Goal: Task Accomplishment & Management: Manage account settings

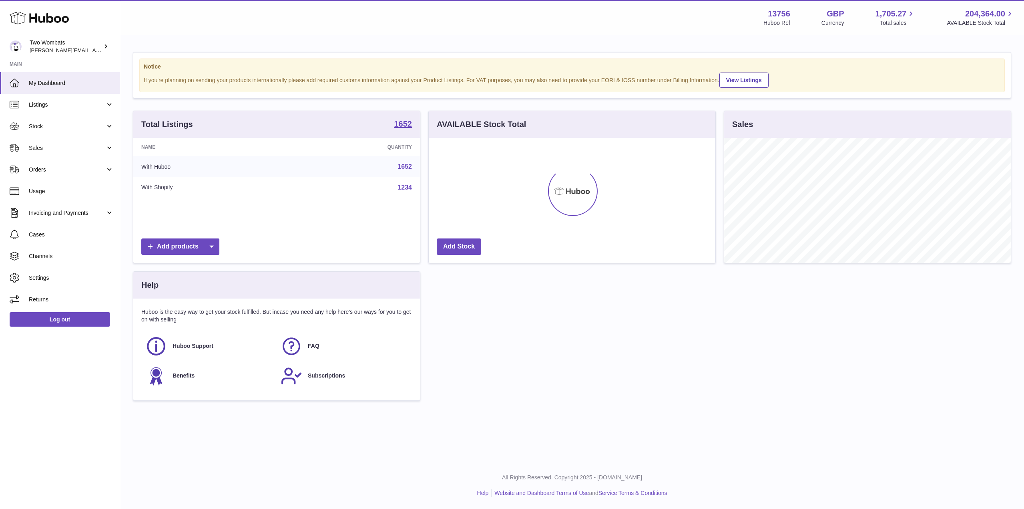
scroll to position [125, 287]
click at [109, 130] on link "Stock" at bounding box center [60, 126] width 120 height 22
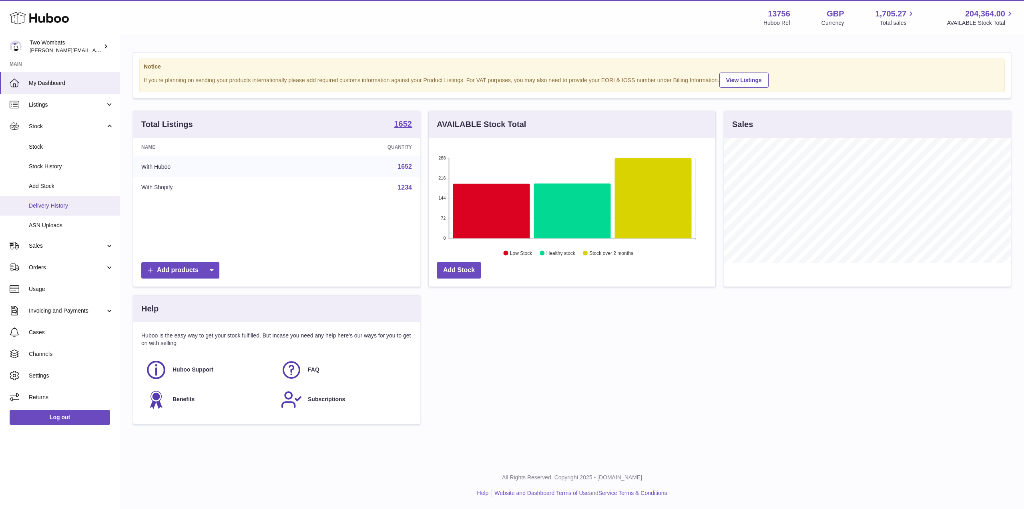
click at [55, 208] on span "Delivery History" at bounding box center [71, 206] width 85 height 8
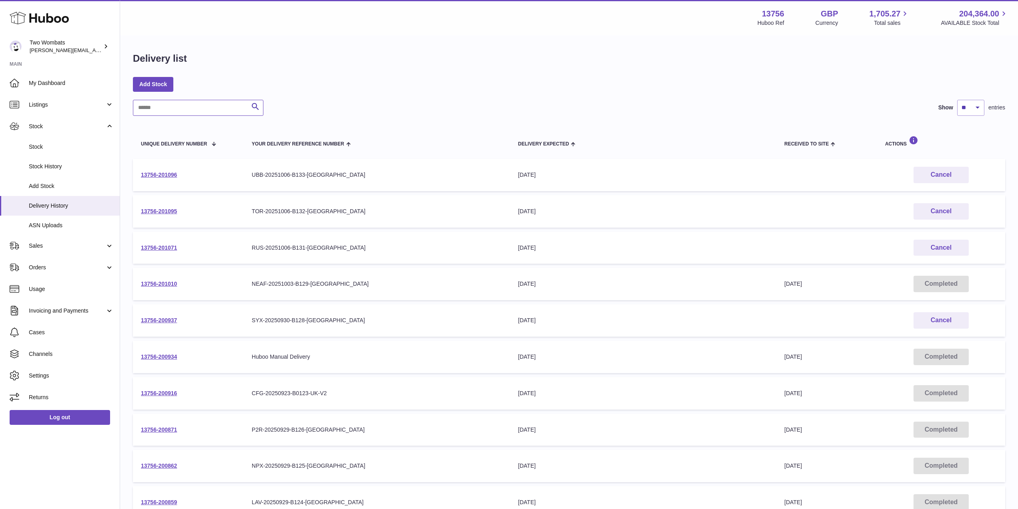
click at [177, 105] on input "text" at bounding box center [198, 108] width 131 height 16
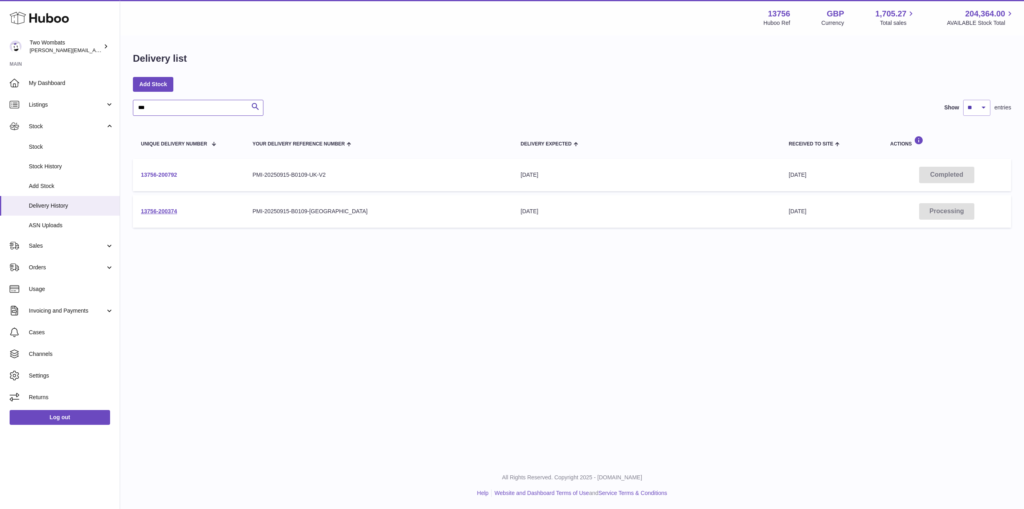
type input "***"
click at [171, 176] on link "13756-200792" at bounding box center [159, 174] width 36 height 6
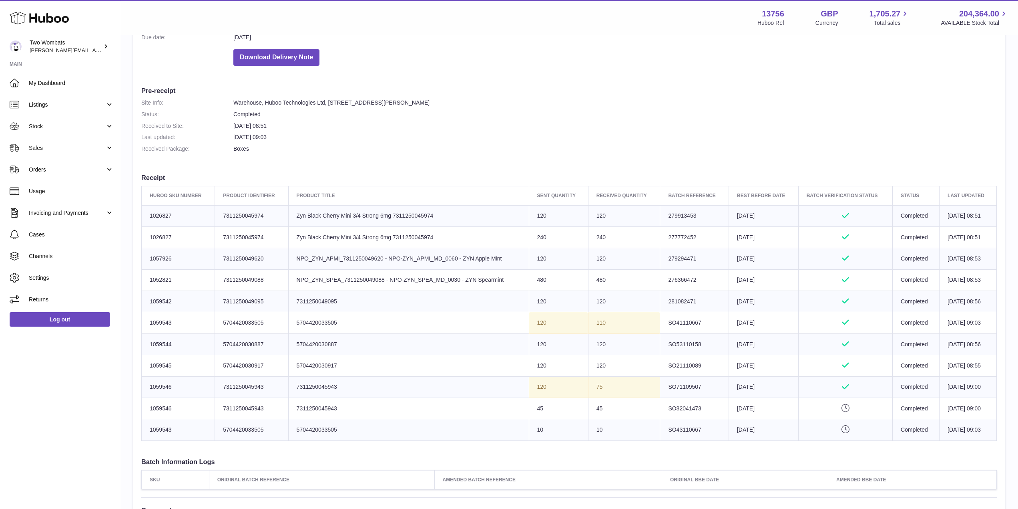
scroll to position [166, 0]
drag, startPoint x: 336, startPoint y: 301, endPoint x: 294, endPoint y: 301, distance: 41.2
click at [294, 301] on td "Product title 7311250049095" at bounding box center [408, 300] width 241 height 21
drag, startPoint x: 169, startPoint y: 299, endPoint x: 145, endPoint y: 302, distance: 23.8
click at [145, 302] on td "Huboo SKU Number 1059542" at bounding box center [178, 300] width 73 height 21
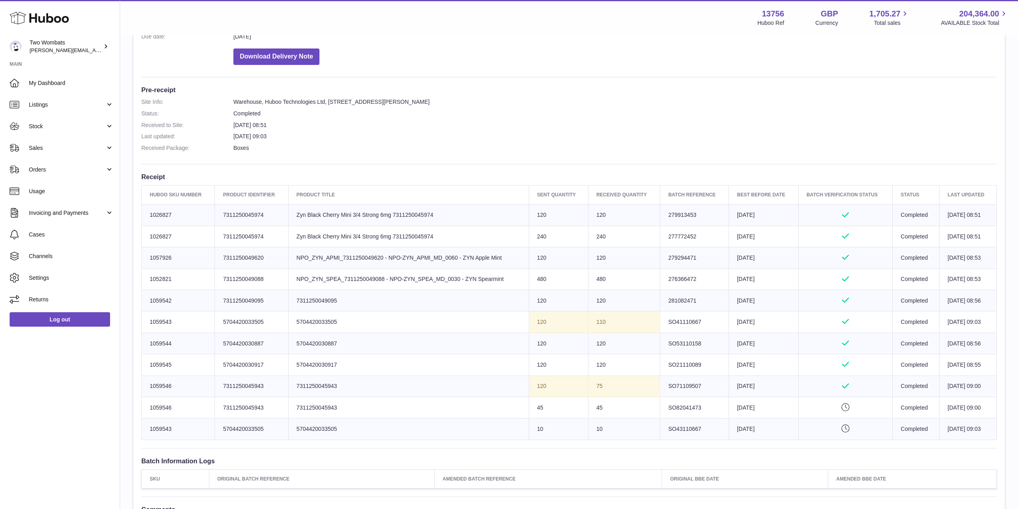
copy td "1059542"
click at [112, 125] on link "Stock" at bounding box center [60, 126] width 120 height 22
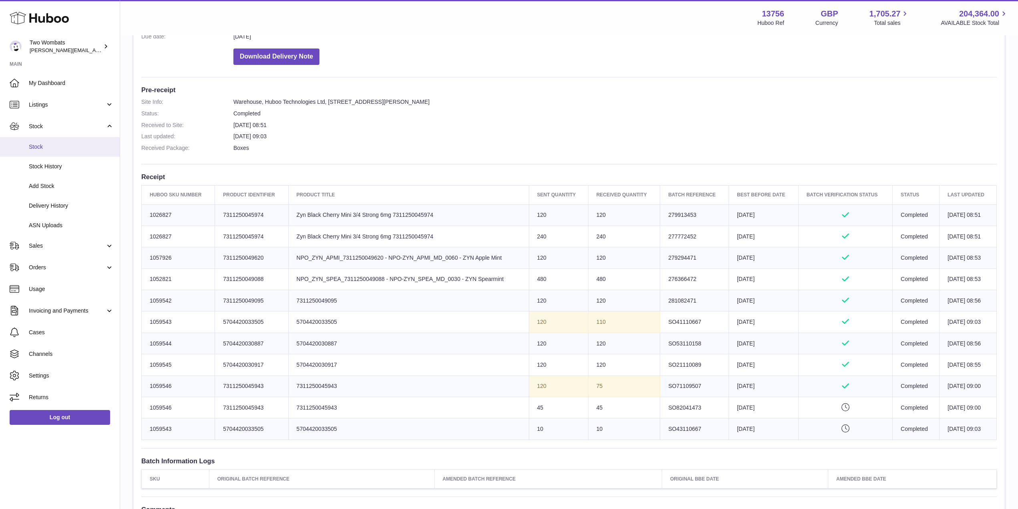
click at [70, 147] on span "Stock" at bounding box center [71, 147] width 85 height 8
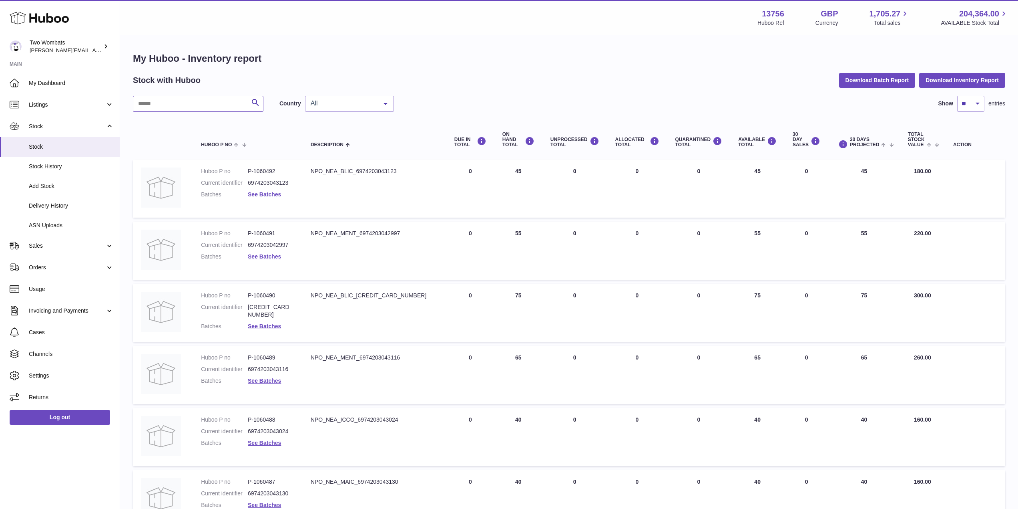
click at [183, 109] on input "text" at bounding box center [198, 104] width 131 height 16
paste input "*******"
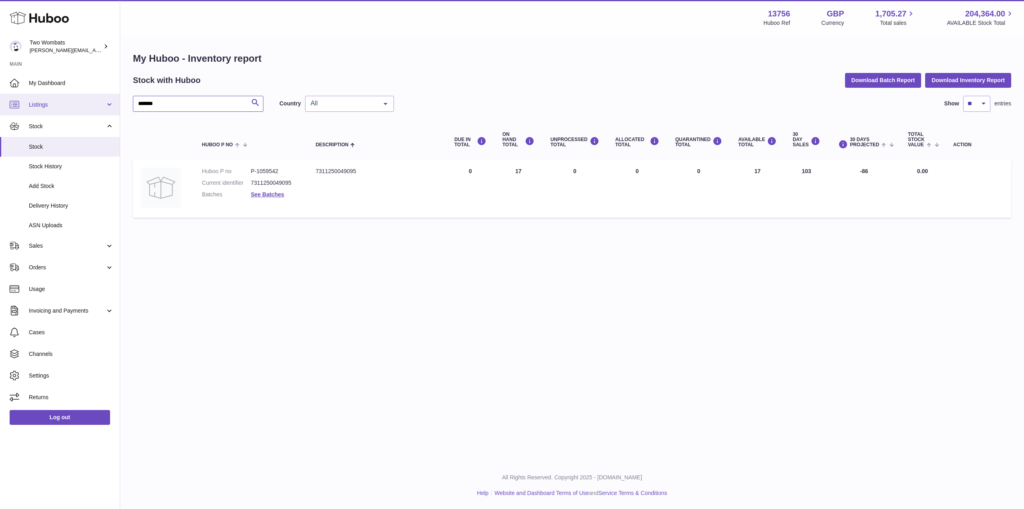
type input "*******"
click at [81, 109] on link "Listings" at bounding box center [60, 105] width 120 height 22
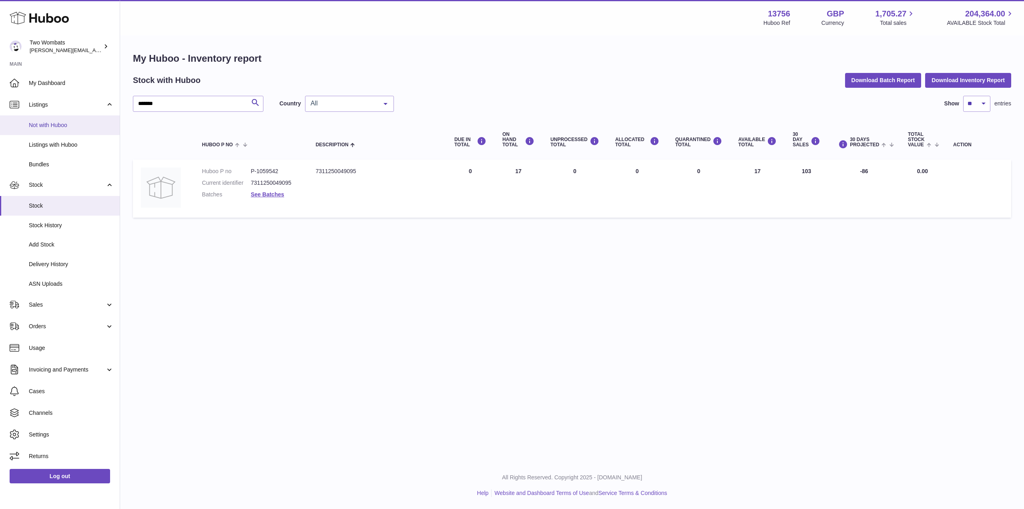
click at [68, 129] on span "Not with Huboo" at bounding box center [71, 125] width 85 height 8
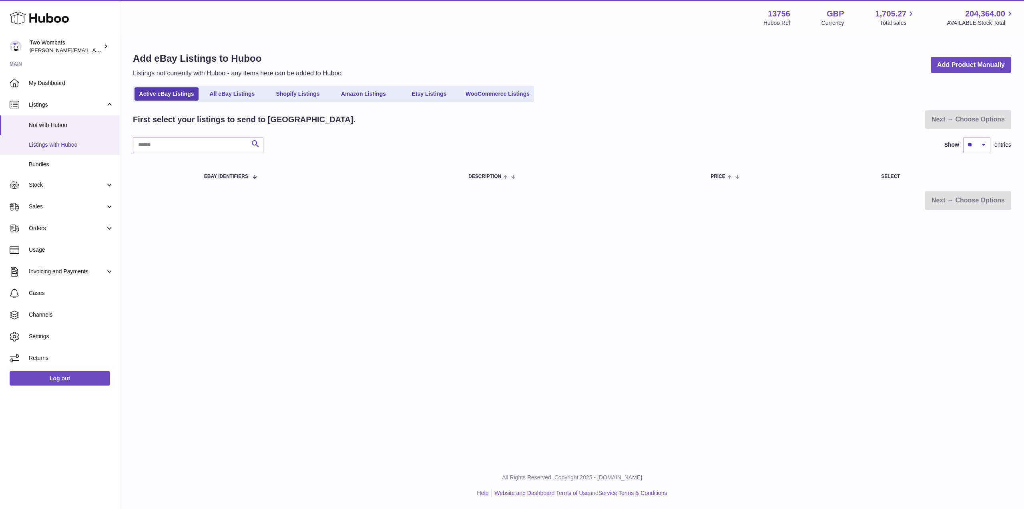
click at [72, 144] on span "Listings with Huboo" at bounding box center [71, 145] width 85 height 8
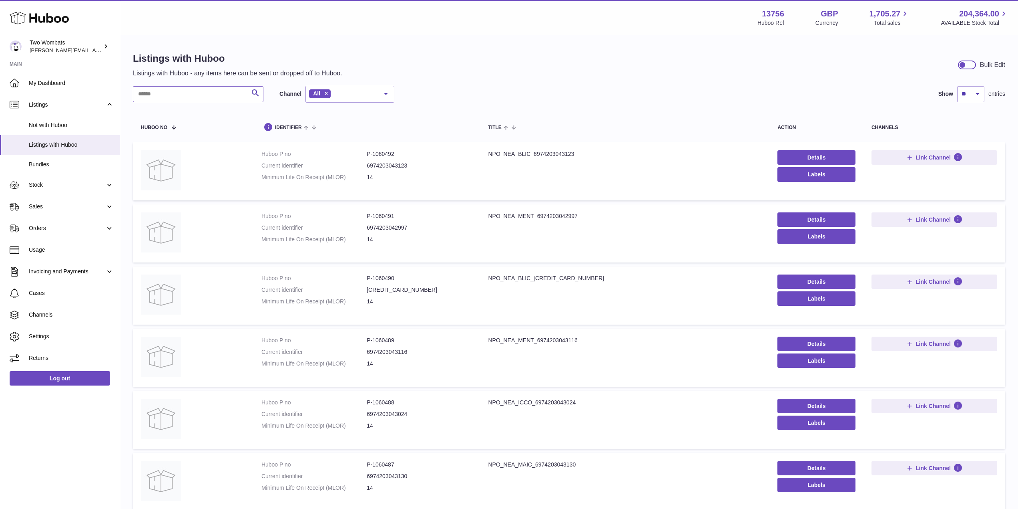
click at [174, 101] on input "text" at bounding box center [198, 94] width 131 height 16
paste input "*******"
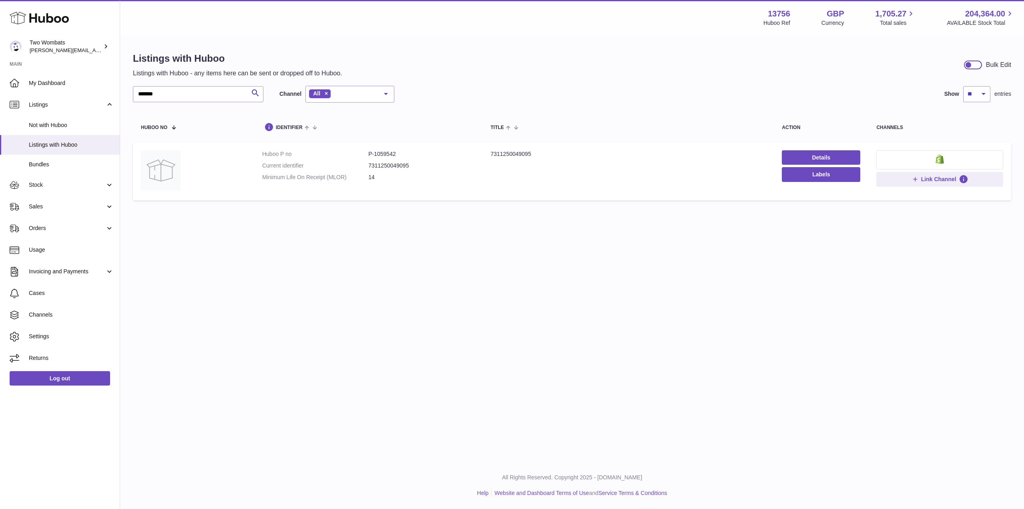
click at [944, 161] on img at bounding box center [940, 159] width 8 height 10
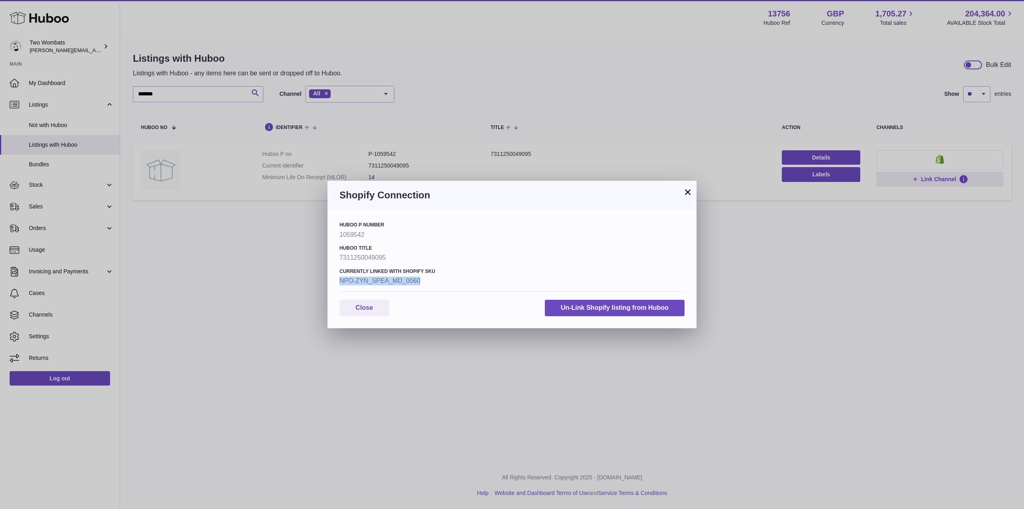
drag, startPoint x: 425, startPoint y: 282, endPoint x: 338, endPoint y: 281, distance: 87.3
click at [338, 281] on div "Huboo P number 1059542 Huboo Title 7311250049095 Currently Linked with Shopify …" at bounding box center [512, 268] width 369 height 118
click at [502, 272] on h4 "Currently Linked with Shopify SKU" at bounding box center [512, 271] width 345 height 6
click at [694, 190] on div "Shopify Connection" at bounding box center [512, 195] width 369 height 29
click at [690, 193] on button "×" at bounding box center [688, 192] width 10 height 10
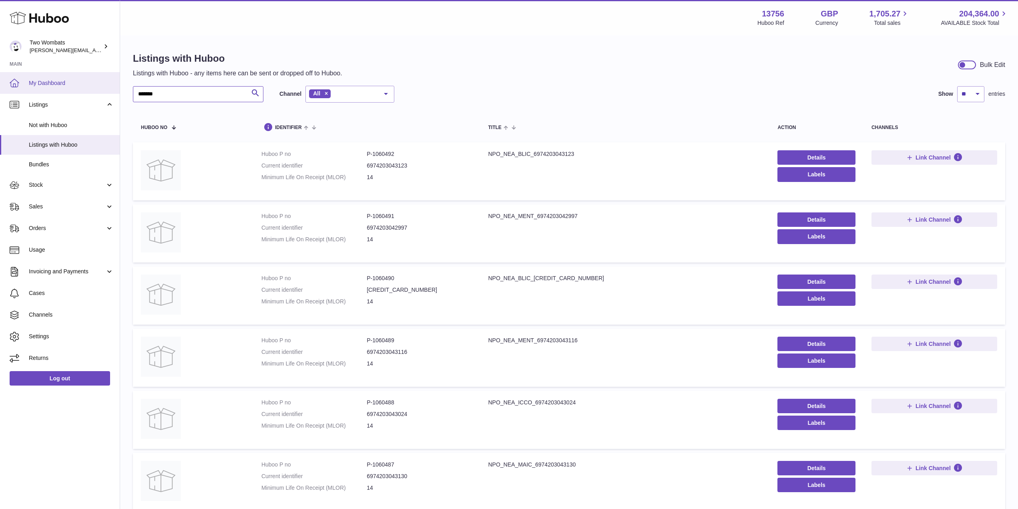
drag, startPoint x: 165, startPoint y: 91, endPoint x: 116, endPoint y: 90, distance: 49.3
click at [116, 90] on div "Huboo Two Wombats philip.carroll@twowombats.com Main My Dashboard Listings Not …" at bounding box center [509, 423] width 1018 height 846
type input "***"
click at [64, 188] on span "Stock" at bounding box center [67, 185] width 76 height 8
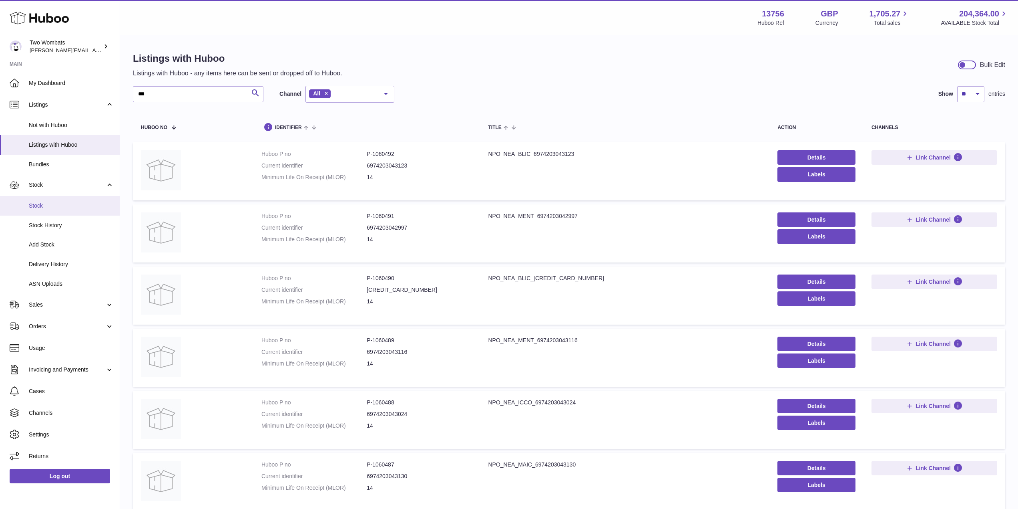
click at [72, 207] on span "Stock" at bounding box center [71, 206] width 85 height 8
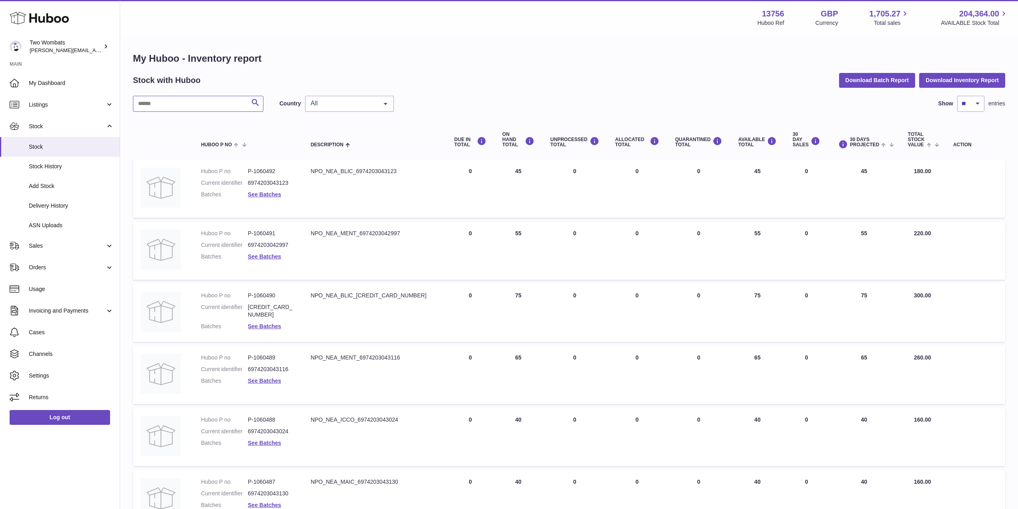
click at [206, 106] on input "text" at bounding box center [198, 104] width 131 height 16
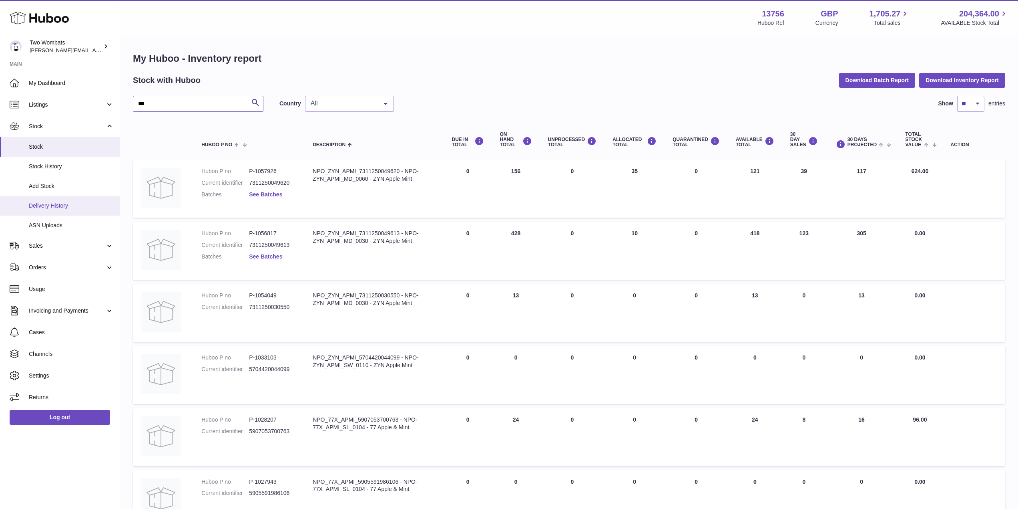
type input "***"
click at [61, 211] on link "Delivery History" at bounding box center [60, 206] width 120 height 20
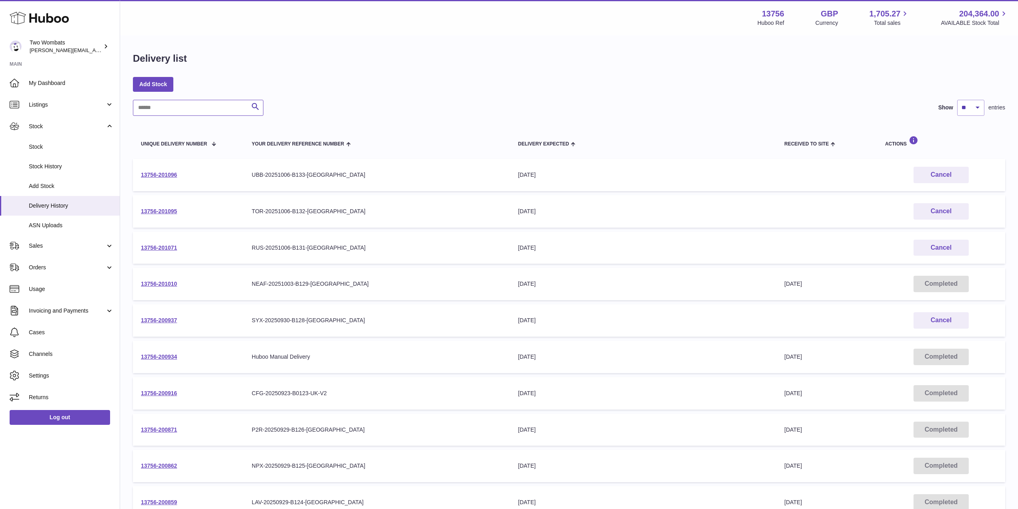
click at [174, 104] on input "text" at bounding box center [198, 108] width 131 height 16
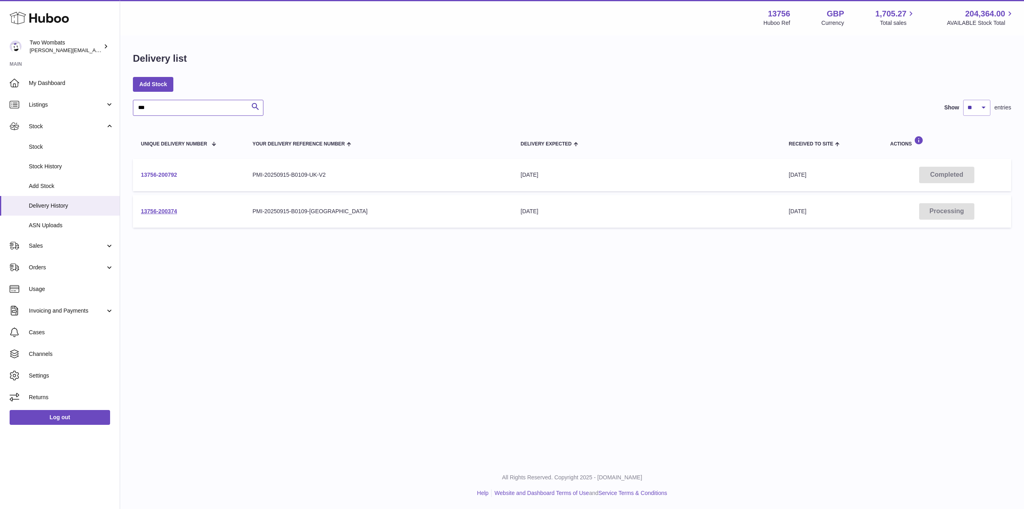
type input "***"
click at [166, 172] on link "13756-200792" at bounding box center [159, 174] width 36 height 6
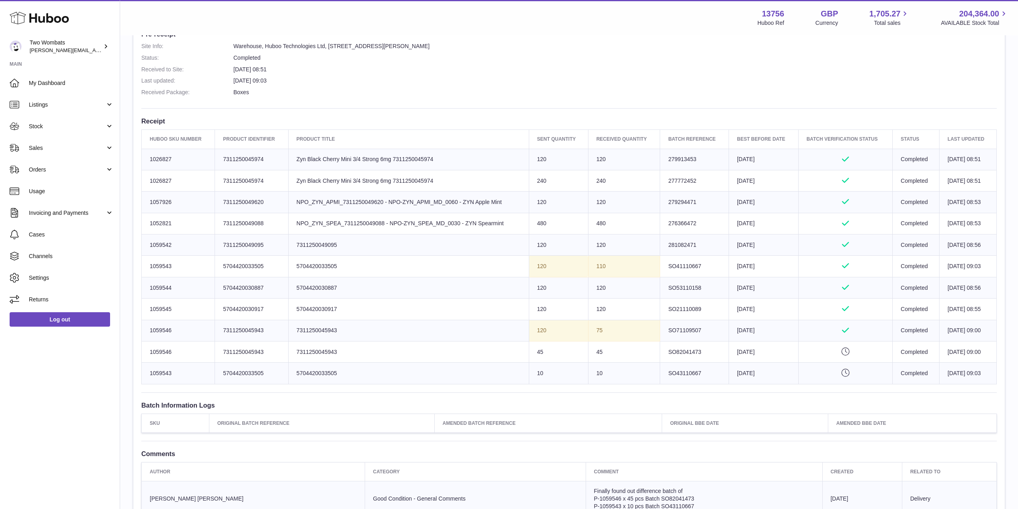
scroll to position [222, 0]
drag, startPoint x: 177, startPoint y: 264, endPoint x: 150, endPoint y: 264, distance: 26.8
click at [150, 264] on td "Huboo SKU Number 1059543" at bounding box center [178, 265] width 73 height 21
copy td "1059543"
click at [110, 103] on link "Listings" at bounding box center [60, 105] width 120 height 22
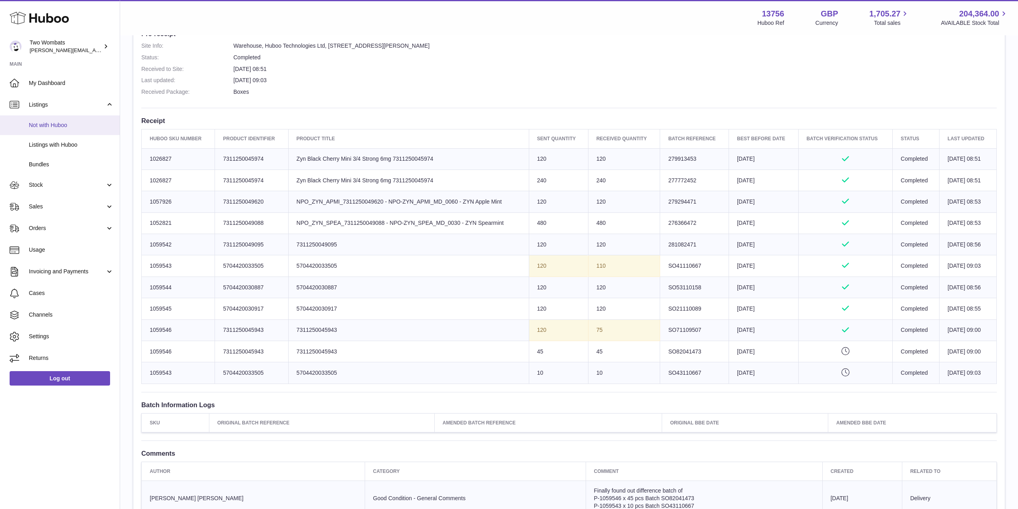
click at [67, 121] on span "Not with Huboo" at bounding box center [71, 125] width 85 height 8
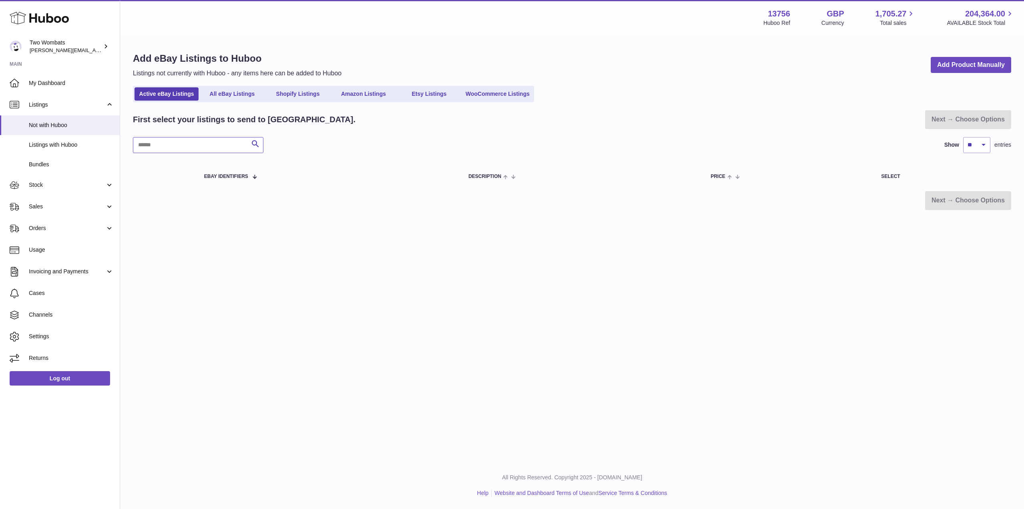
click at [234, 150] on input "text" at bounding box center [198, 145] width 131 height 16
paste input "*******"
type input "*******"
click at [61, 141] on span "Listings with Huboo" at bounding box center [71, 145] width 85 height 8
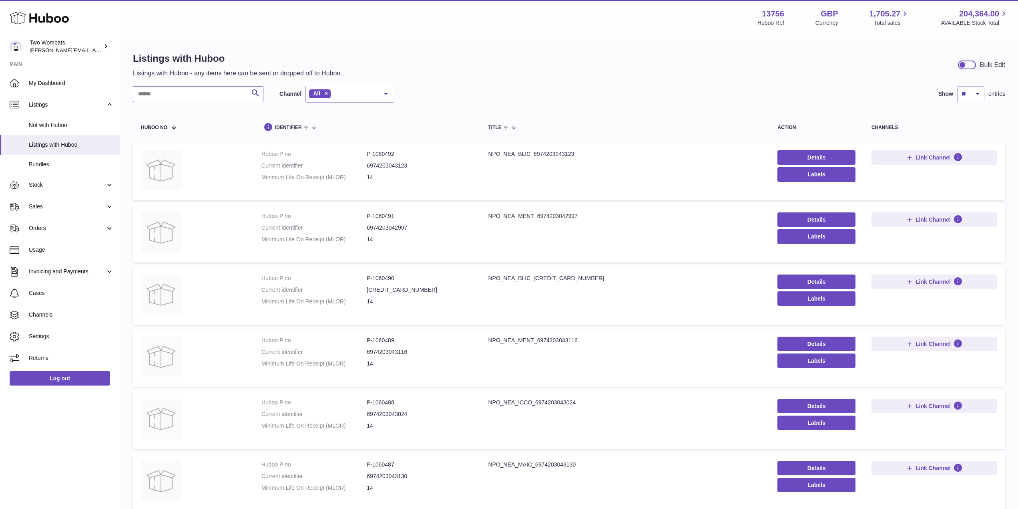
click at [178, 99] on input "text" at bounding box center [198, 94] width 131 height 16
paste input "*******"
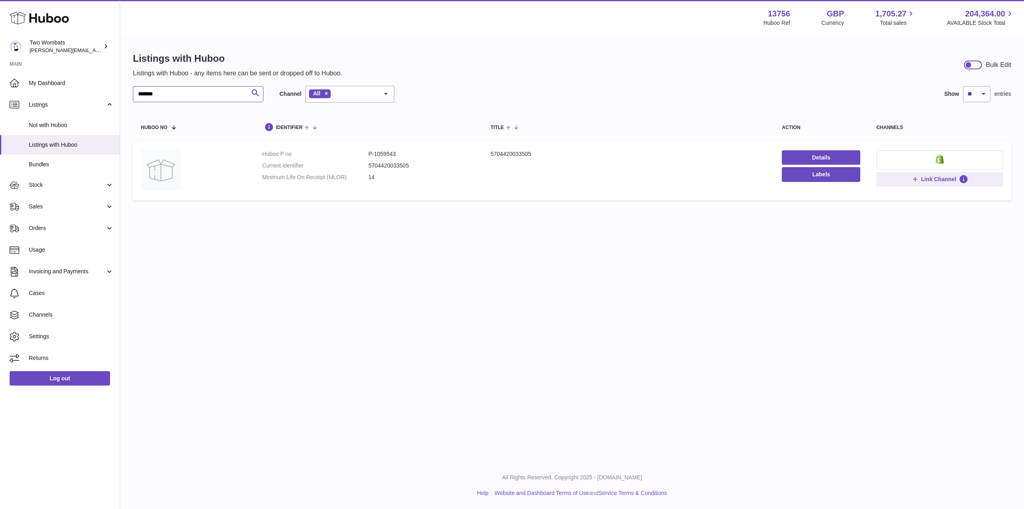
type input "*******"
click at [939, 162] on img at bounding box center [940, 159] width 8 height 10
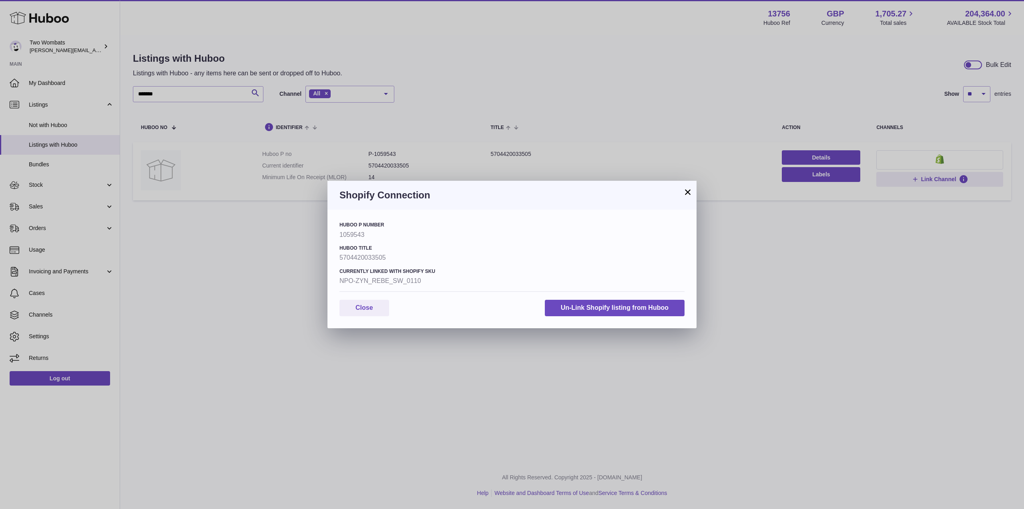
click at [121, 219] on div "× Shopify Connection Huboo P number 1059543 Huboo Title 5704420033505 Currently…" at bounding box center [512, 254] width 1024 height 509
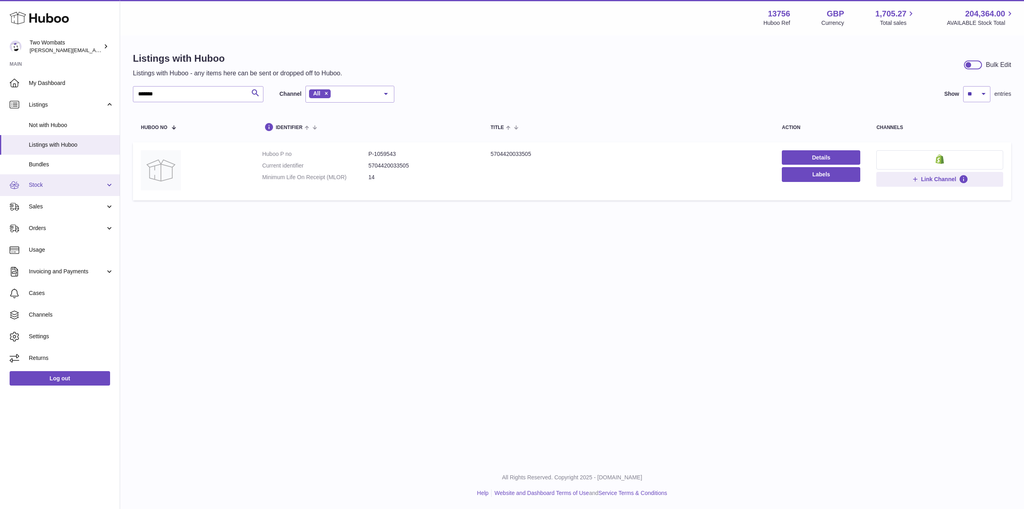
click at [107, 178] on link "Stock" at bounding box center [60, 185] width 120 height 22
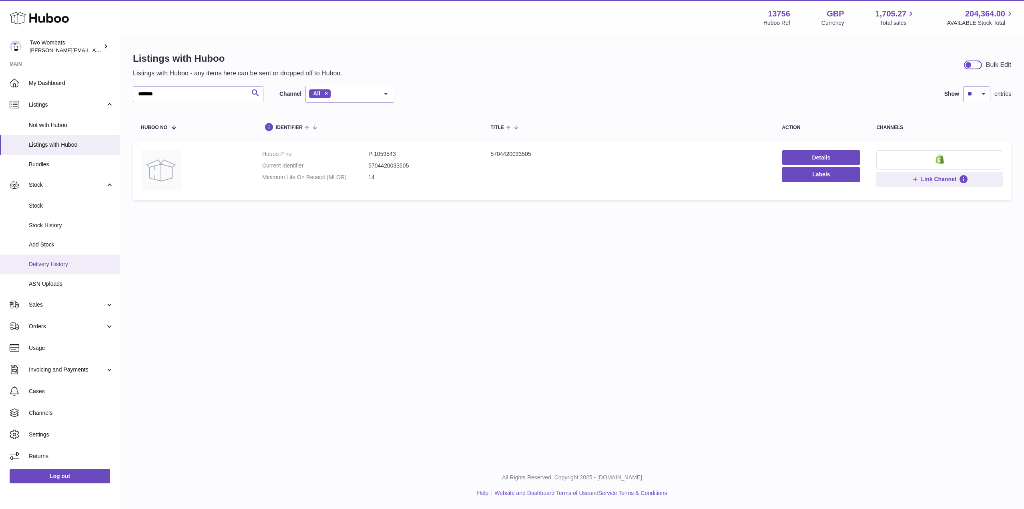
click at [59, 267] on span "Delivery History" at bounding box center [71, 264] width 85 height 8
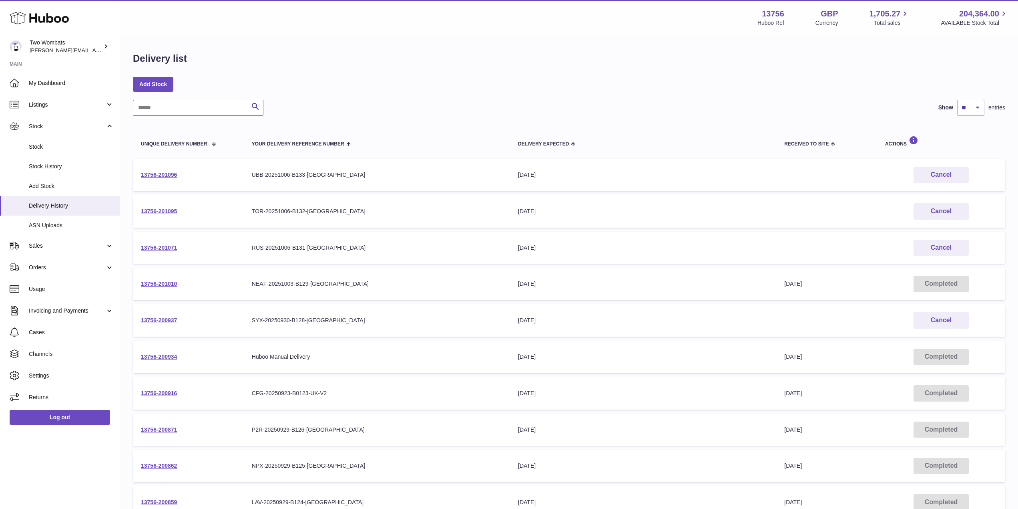
click at [184, 106] on input "text" at bounding box center [198, 108] width 131 height 16
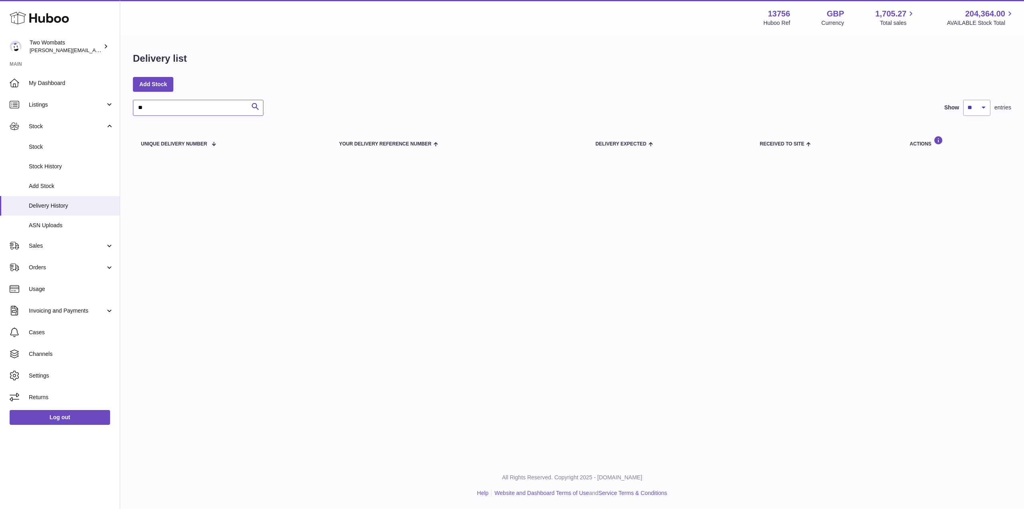
type input "*"
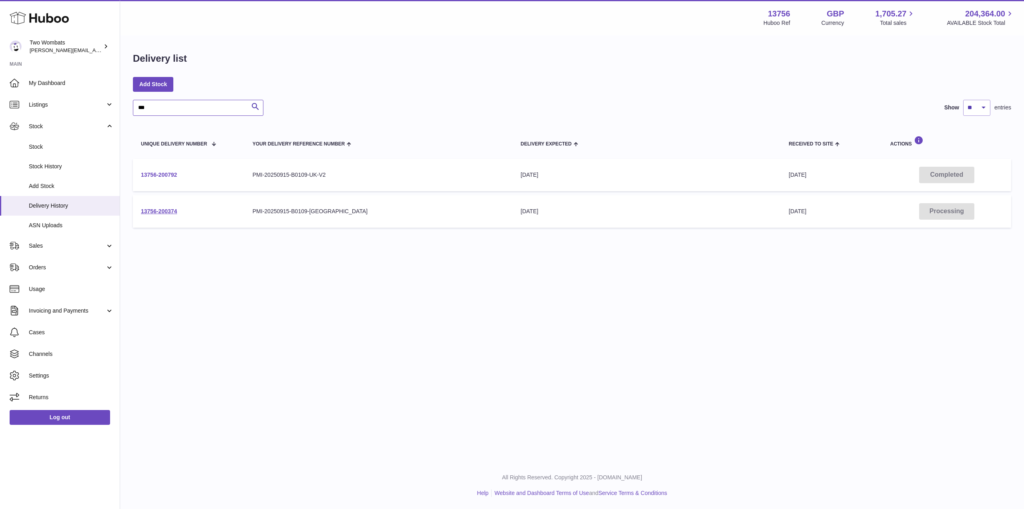
type input "***"
click at [159, 172] on link "13756-200792" at bounding box center [159, 174] width 36 height 6
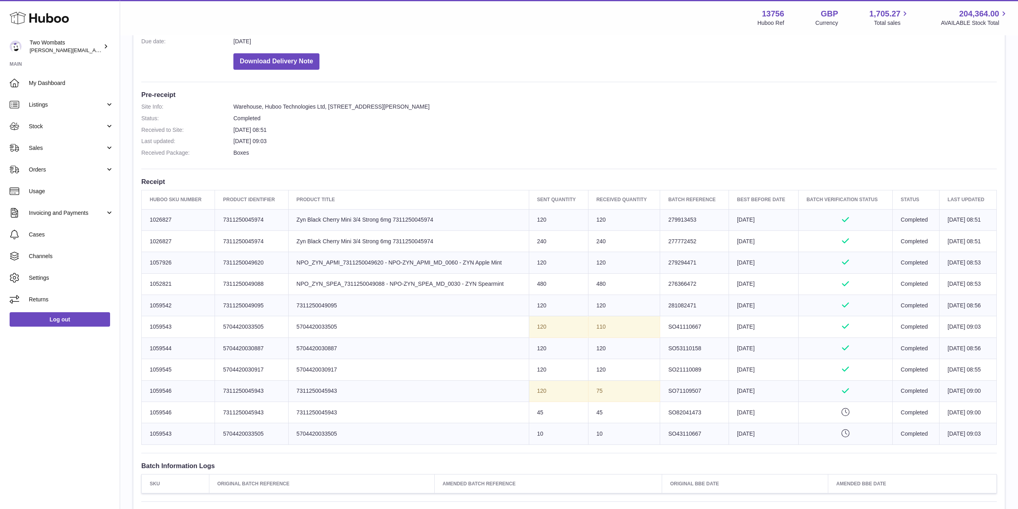
scroll to position [163, 0]
drag, startPoint x: 176, startPoint y: 366, endPoint x: 136, endPoint y: 370, distance: 39.8
click at [136, 370] on div "Site Info: 13756-200792 Unit 2 More Plus Central Park Hudson Ave Severn Beach B…" at bounding box center [569, 251] width 872 height 668
click at [205, 364] on td "Huboo SKU Number 1059545" at bounding box center [178, 368] width 73 height 21
drag, startPoint x: 173, startPoint y: 367, endPoint x: 151, endPoint y: 368, distance: 22.9
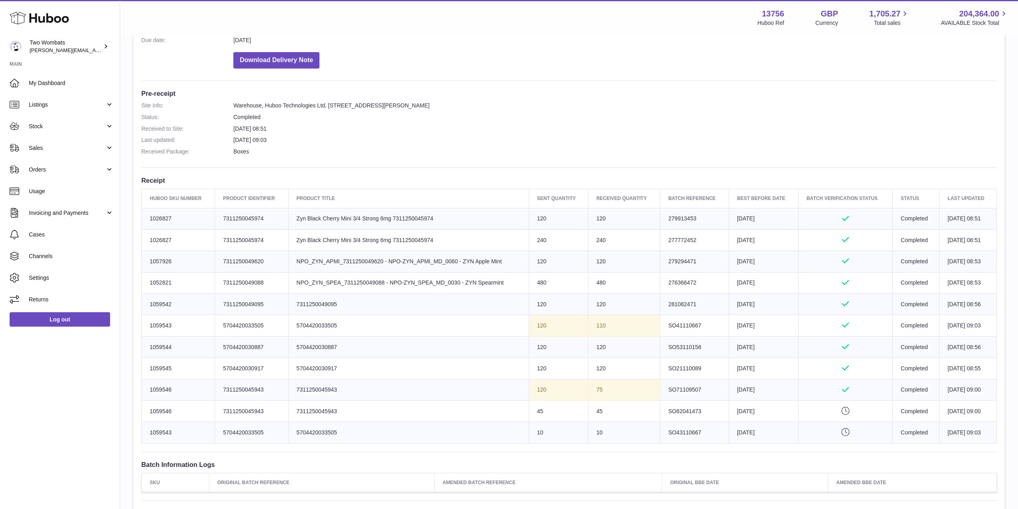
click at [151, 368] on td "Huboo SKU Number 1059545" at bounding box center [178, 368] width 73 height 21
copy td "1059545"
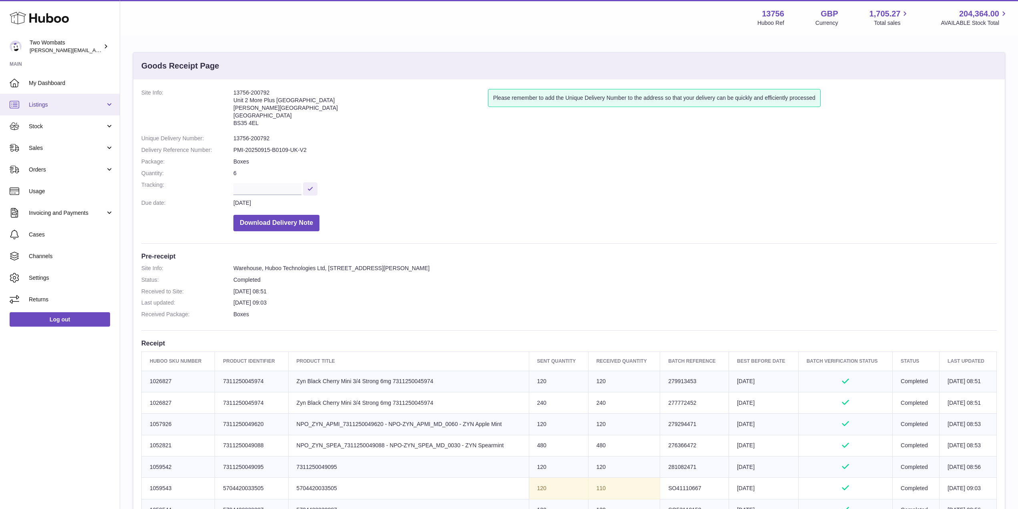
click at [115, 105] on link "Listings" at bounding box center [60, 105] width 120 height 22
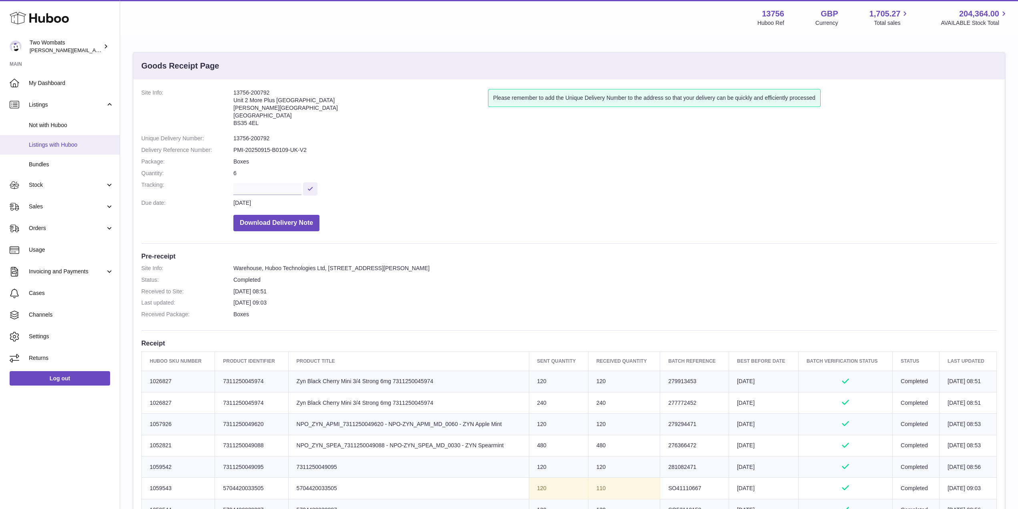
click at [48, 143] on span "Listings with Huboo" at bounding box center [71, 145] width 85 height 8
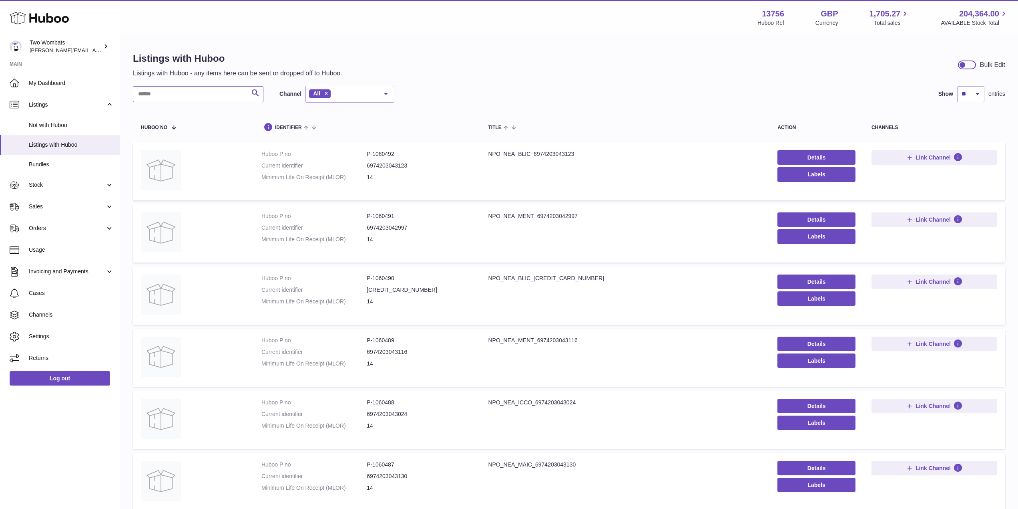
click at [202, 93] on input "text" at bounding box center [198, 94] width 131 height 16
paste input "*******"
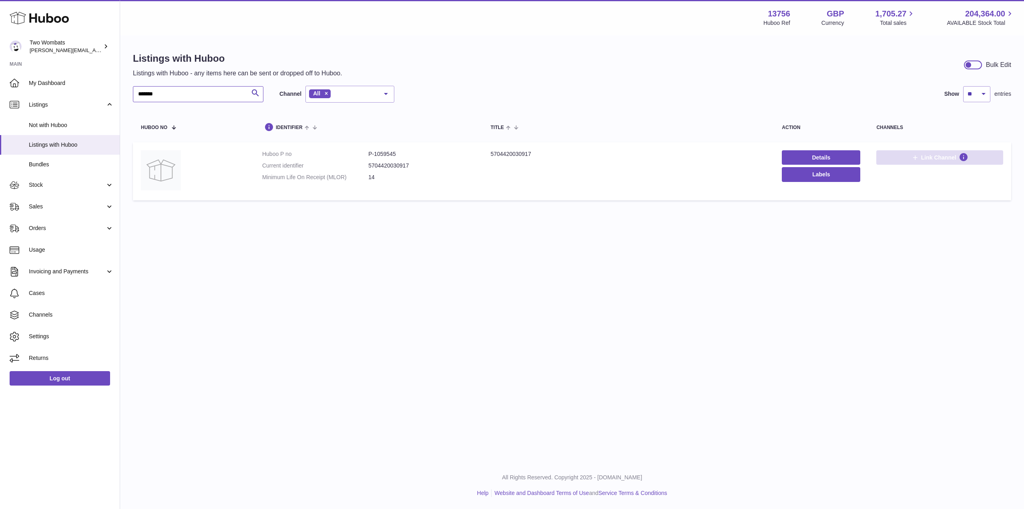
type input "*******"
click at [942, 153] on button "Link Channel" at bounding box center [940, 157] width 127 height 14
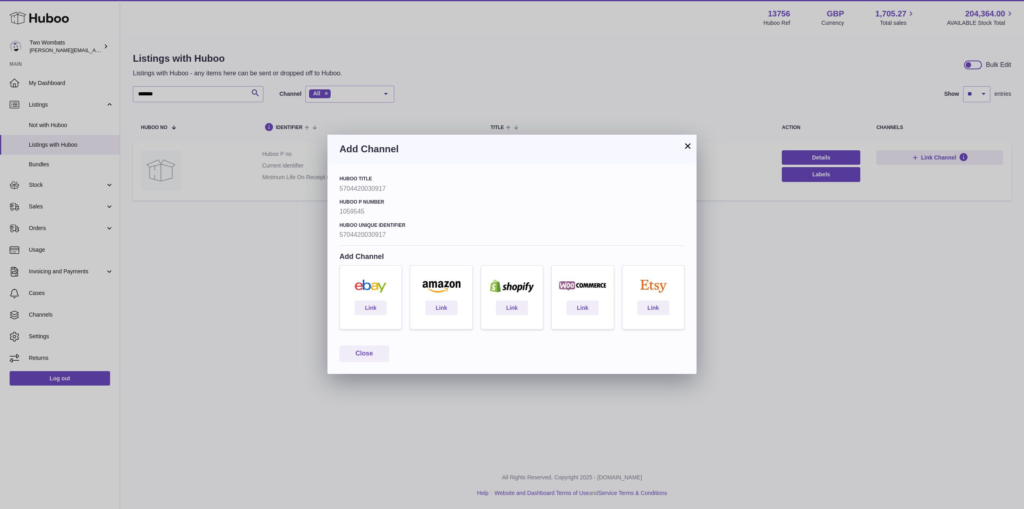
click at [688, 147] on button "×" at bounding box center [688, 146] width 10 height 10
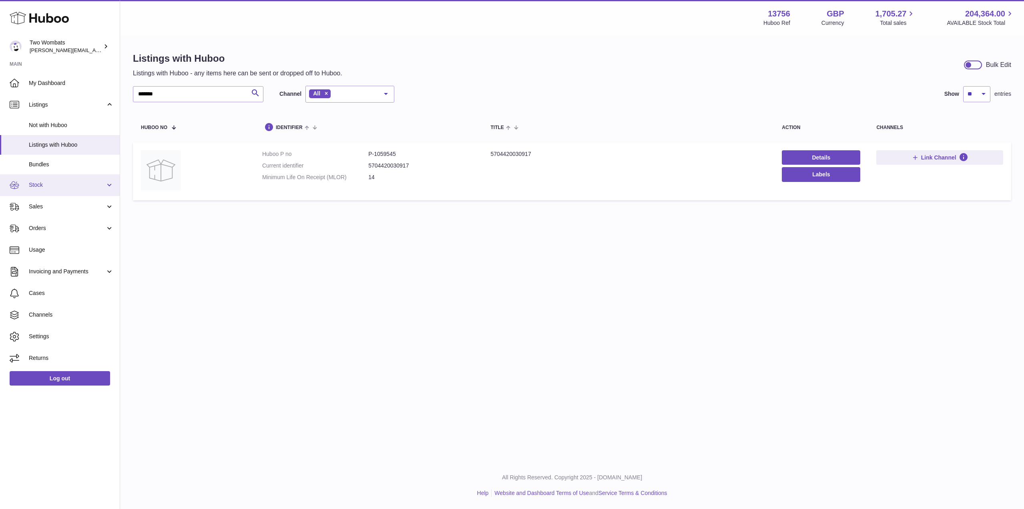
click at [68, 184] on span "Stock" at bounding box center [67, 185] width 76 height 8
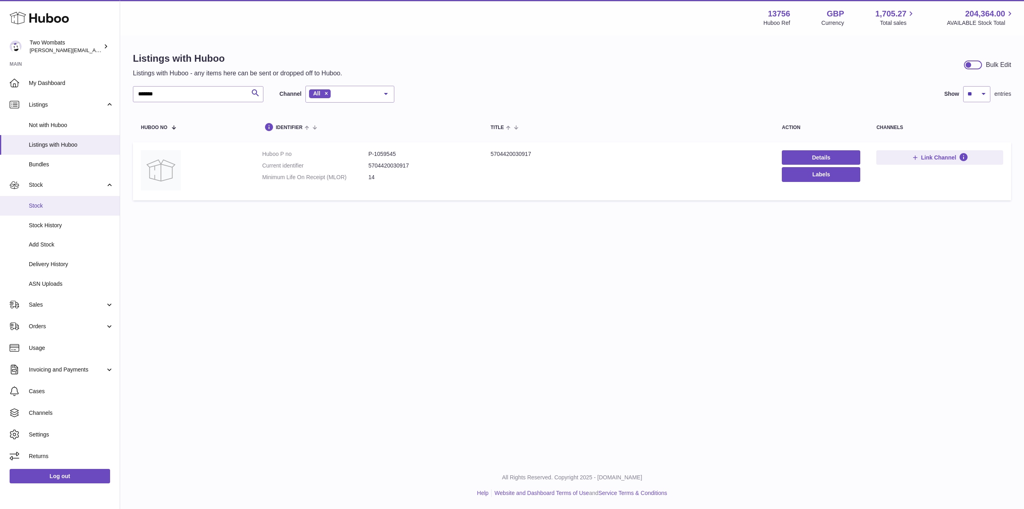
click at [51, 205] on span "Stock" at bounding box center [71, 206] width 85 height 8
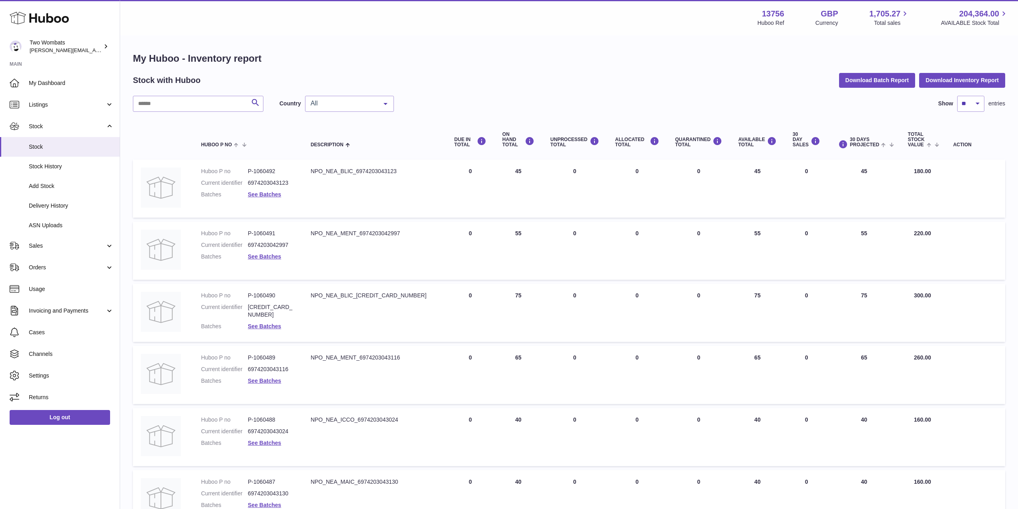
click at [181, 94] on div "My Huboo - Inventory report Stock with Huboo Download Batch Report Download Inv…" at bounding box center [569, 423] width 873 height 742
click at [177, 101] on input "text" at bounding box center [198, 104] width 131 height 16
paste input "*******"
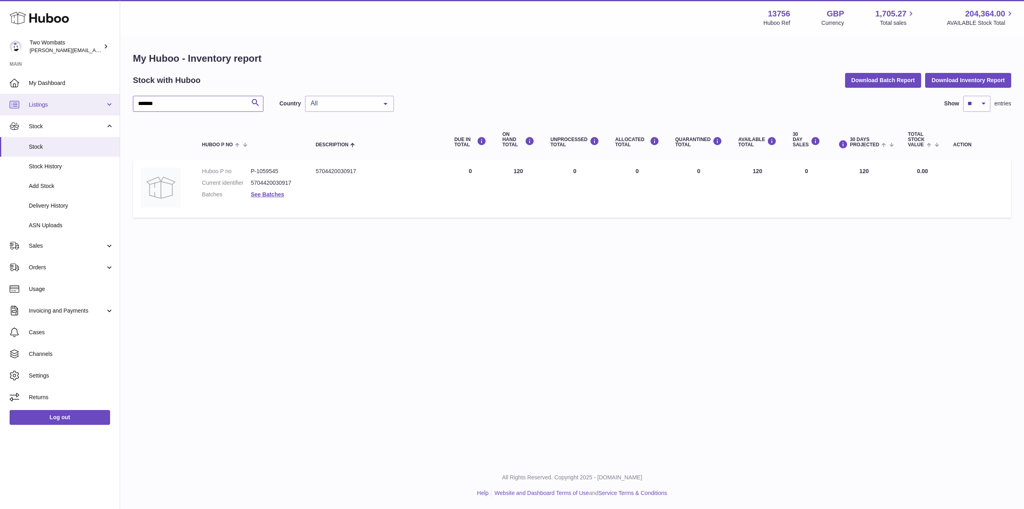
drag, startPoint x: 177, startPoint y: 109, endPoint x: 66, endPoint y: 99, distance: 110.6
click at [66, 99] on div "Huboo Two Wombats [PERSON_NAME][EMAIL_ADDRESS][PERSON_NAME][DOMAIN_NAME] Main M…" at bounding box center [512, 254] width 1024 height 509
click at [189, 106] on input "*******" at bounding box center [198, 104] width 131 height 16
drag, startPoint x: 279, startPoint y: 171, endPoint x: 257, endPoint y: 171, distance: 21.6
click at [257, 171] on dd "P-1059545" at bounding box center [275, 171] width 49 height 8
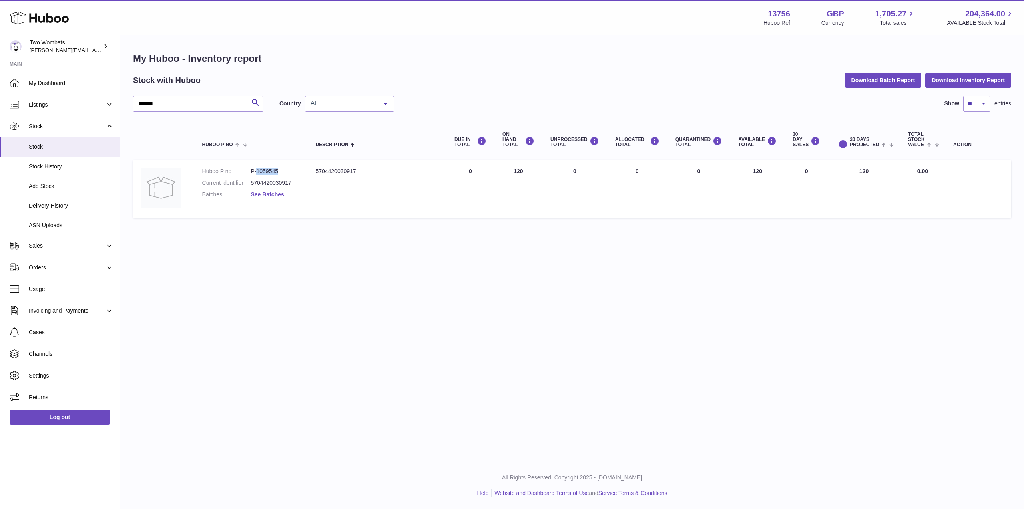
copy dd "1059545"
click at [281, 169] on dd "P-1059545" at bounding box center [275, 171] width 49 height 8
drag, startPoint x: 278, startPoint y: 171, endPoint x: 258, endPoint y: 171, distance: 20.8
click at [258, 171] on dd "P-1059545" at bounding box center [275, 171] width 49 height 8
copy dd "1059545"
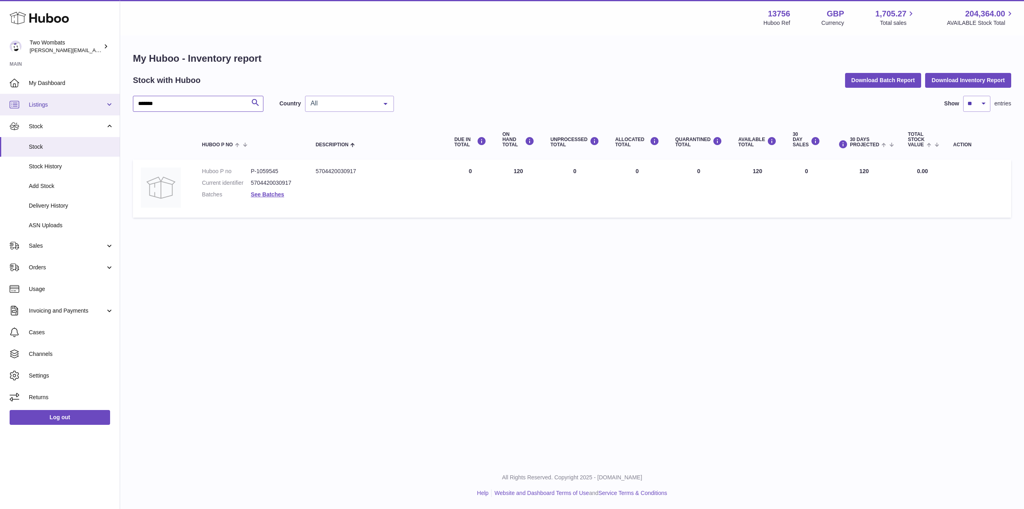
drag, startPoint x: 171, startPoint y: 106, endPoint x: 82, endPoint y: 103, distance: 89.7
click at [82, 103] on div "Huboo Two Wombats philip.carroll@twowombats.com Main My Dashboard Listings Not …" at bounding box center [512, 254] width 1024 height 509
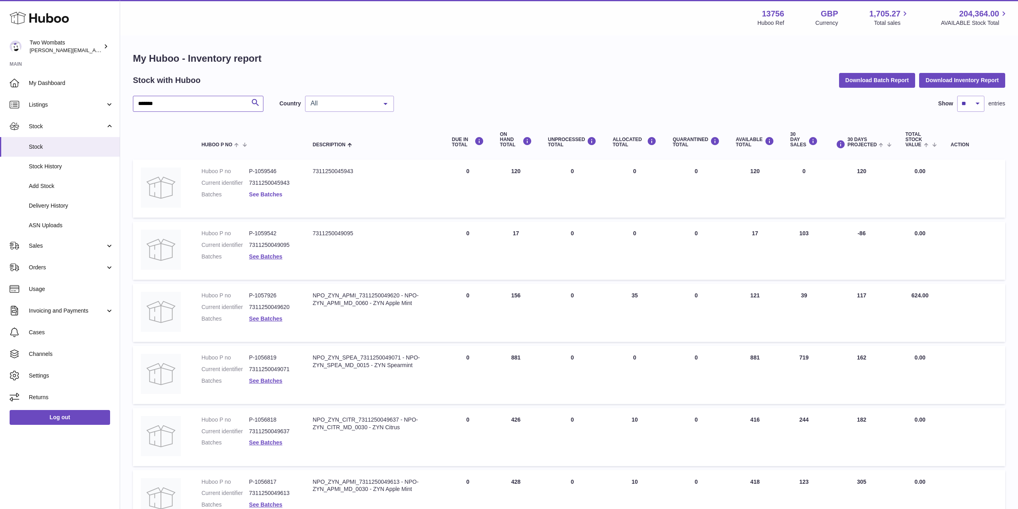
type input "*******"
click at [273, 195] on link "See Batches" at bounding box center [265, 194] width 33 height 6
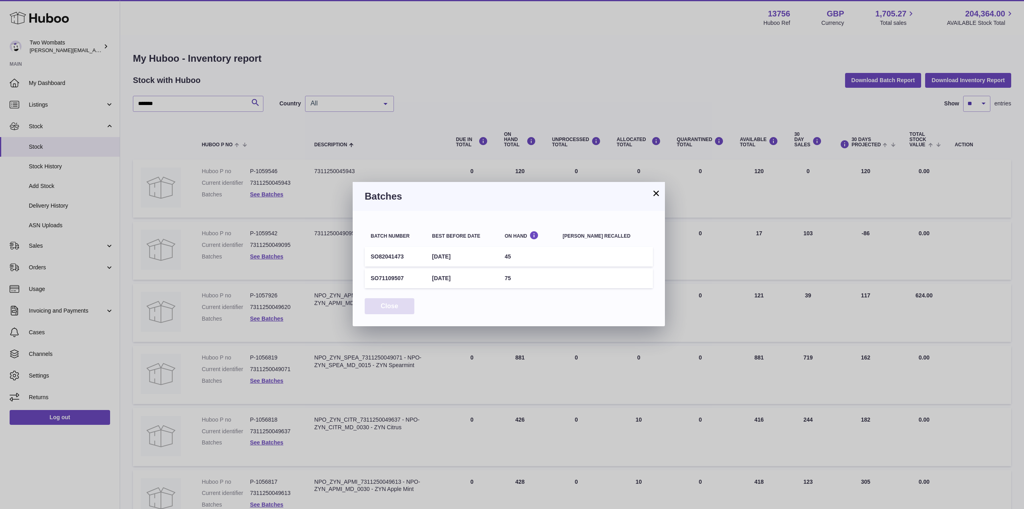
click at [389, 306] on button "Close" at bounding box center [390, 306] width 50 height 16
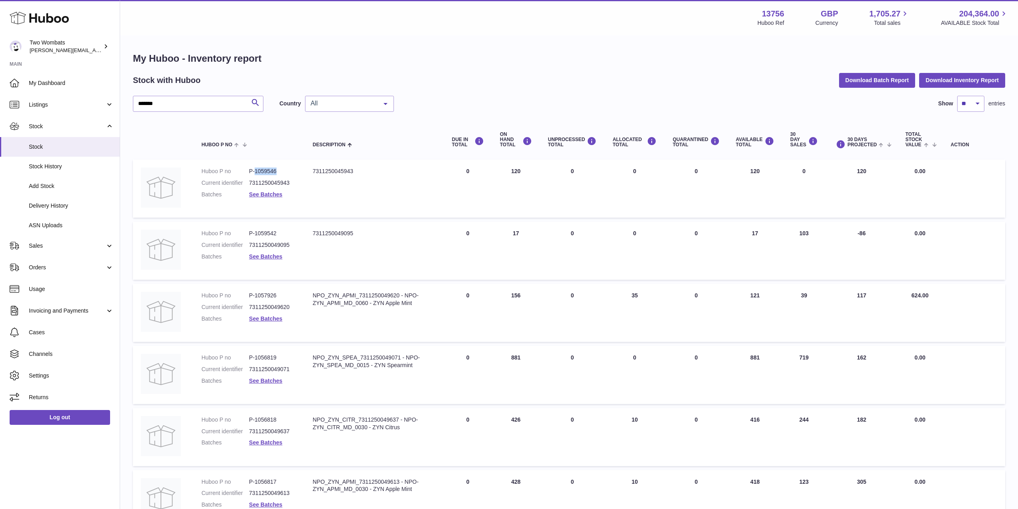
drag, startPoint x: 278, startPoint y: 171, endPoint x: 255, endPoint y: 171, distance: 22.0
click at [255, 171] on dd "P-1059546" at bounding box center [273, 171] width 48 height 8
copy dd "1059546"
click at [40, 163] on span "Stock History" at bounding box center [71, 167] width 85 height 8
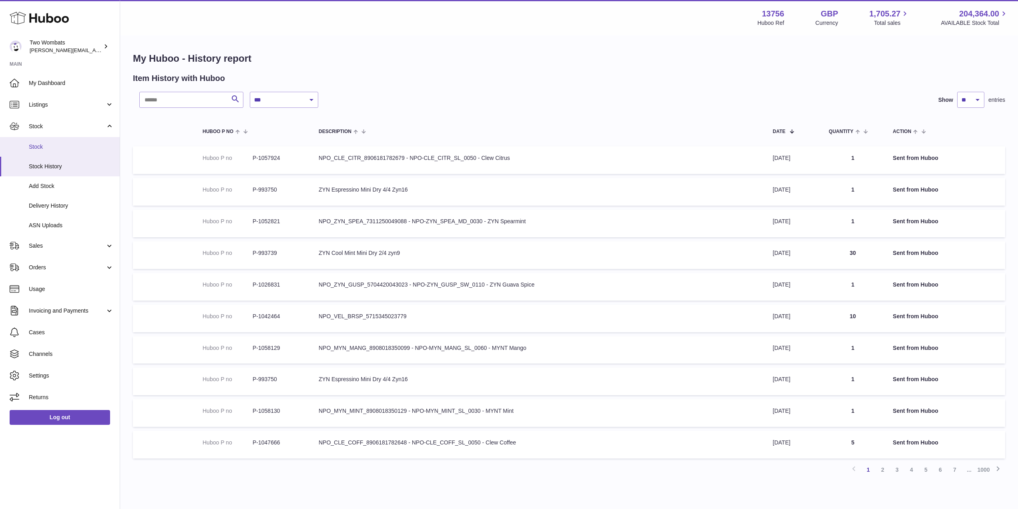
click at [48, 142] on link "Stock" at bounding box center [60, 147] width 120 height 20
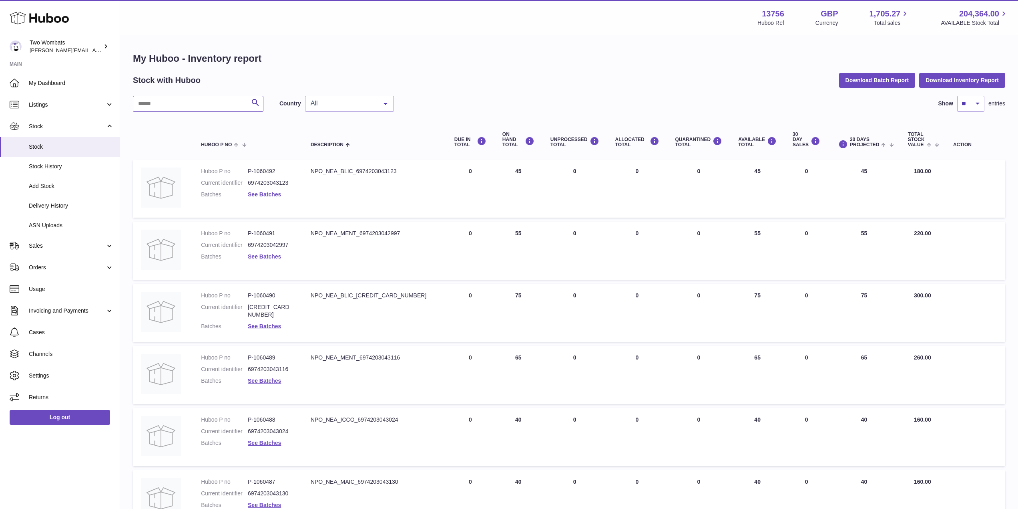
click at [189, 99] on input "text" at bounding box center [198, 104] width 131 height 16
paste input "*******"
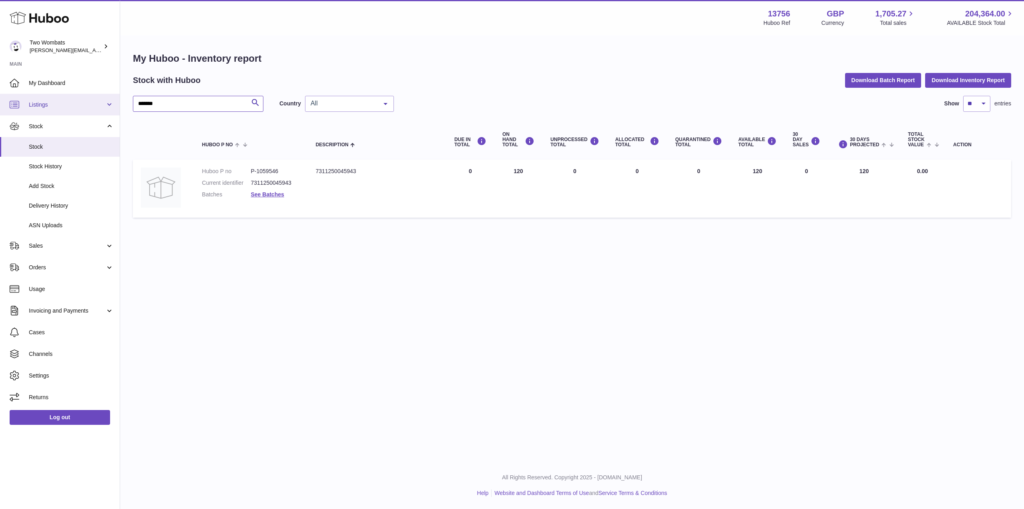
type input "*******"
click at [114, 105] on link "Listings" at bounding box center [60, 105] width 120 height 22
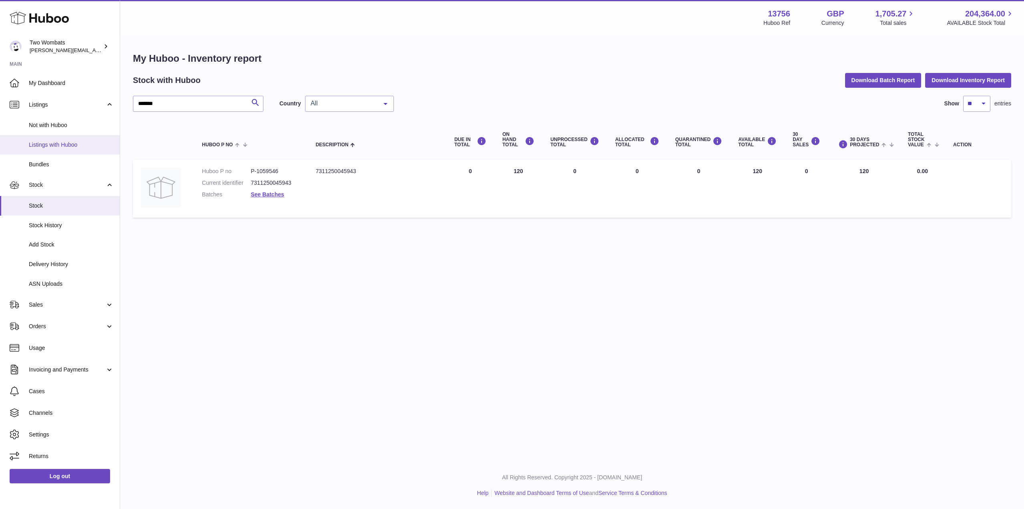
click at [68, 146] on span "Listings with Huboo" at bounding box center [71, 145] width 85 height 8
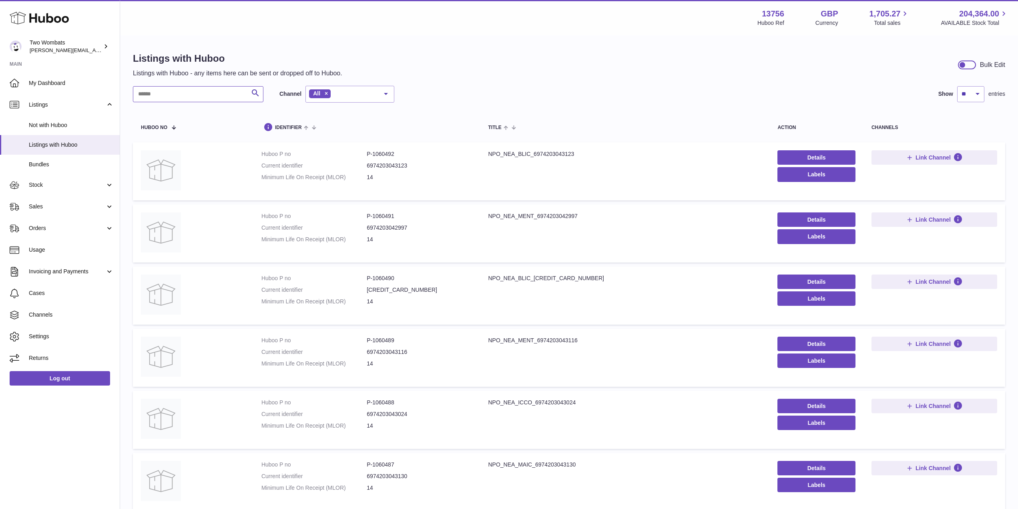
click at [159, 102] on input "text" at bounding box center [198, 94] width 131 height 16
click at [169, 95] on input "text" at bounding box center [198, 94] width 131 height 16
paste input "*******"
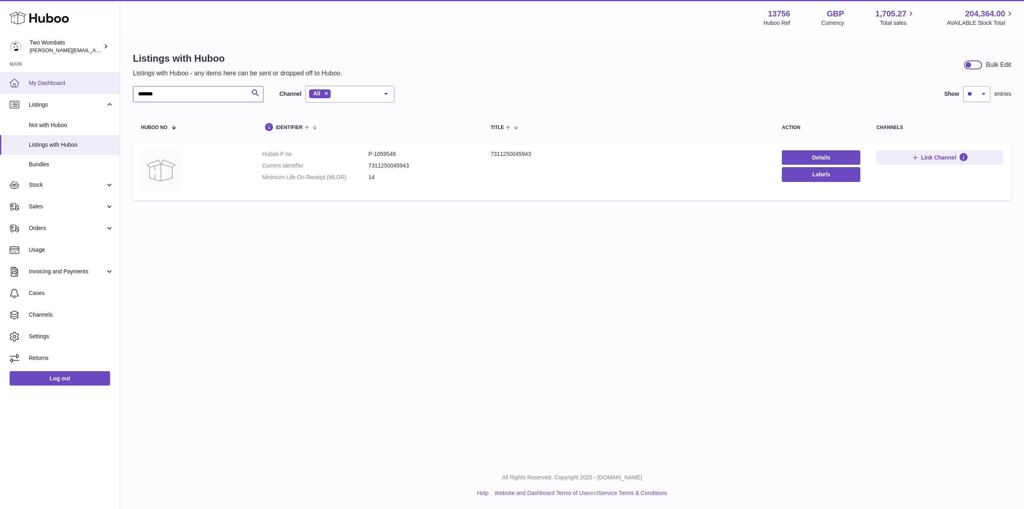
drag, startPoint x: 170, startPoint y: 95, endPoint x: 106, endPoint y: 88, distance: 64.1
click at [106, 88] on div "Huboo Two Wombats [PERSON_NAME][EMAIL_ADDRESS][PERSON_NAME][DOMAIN_NAME] Main M…" at bounding box center [512, 254] width 1024 height 509
type input "*******"
